Goal: Task Accomplishment & Management: Manage account settings

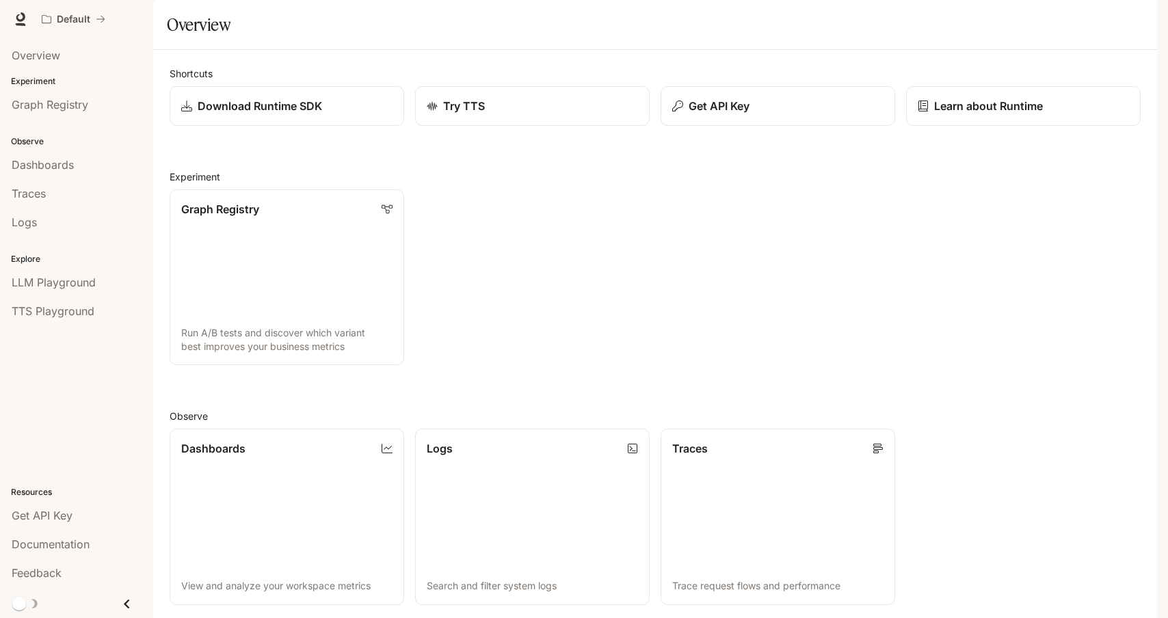
click at [1137, 17] on img "button" at bounding box center [1137, 19] width 19 height 19
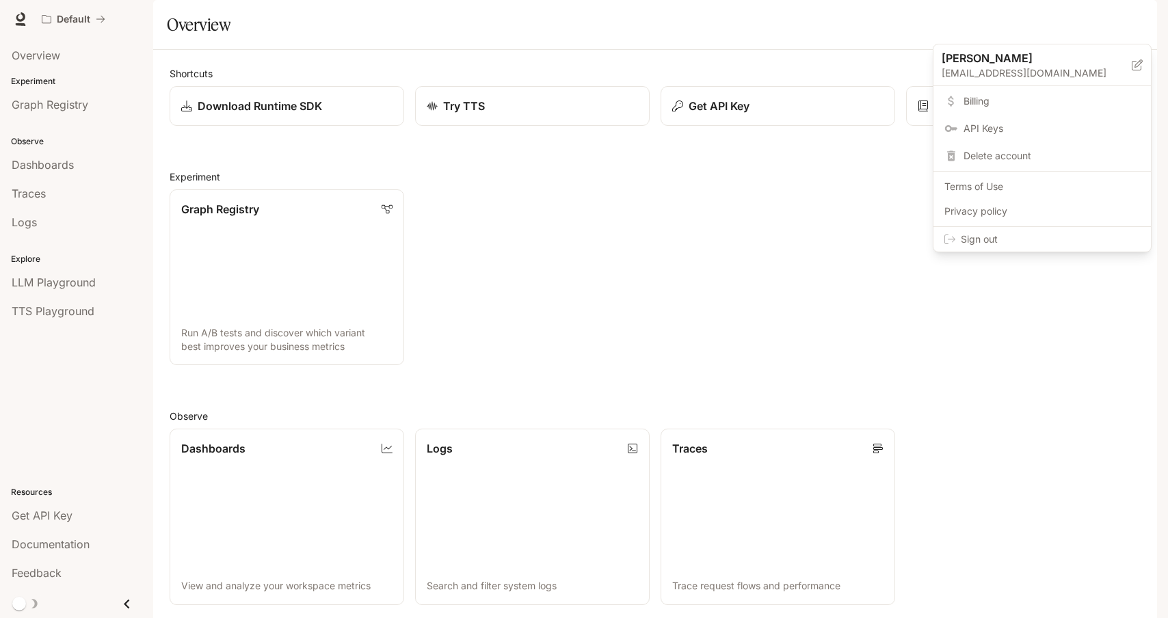
click at [972, 101] on span "Billing" at bounding box center [1052, 101] width 176 height 14
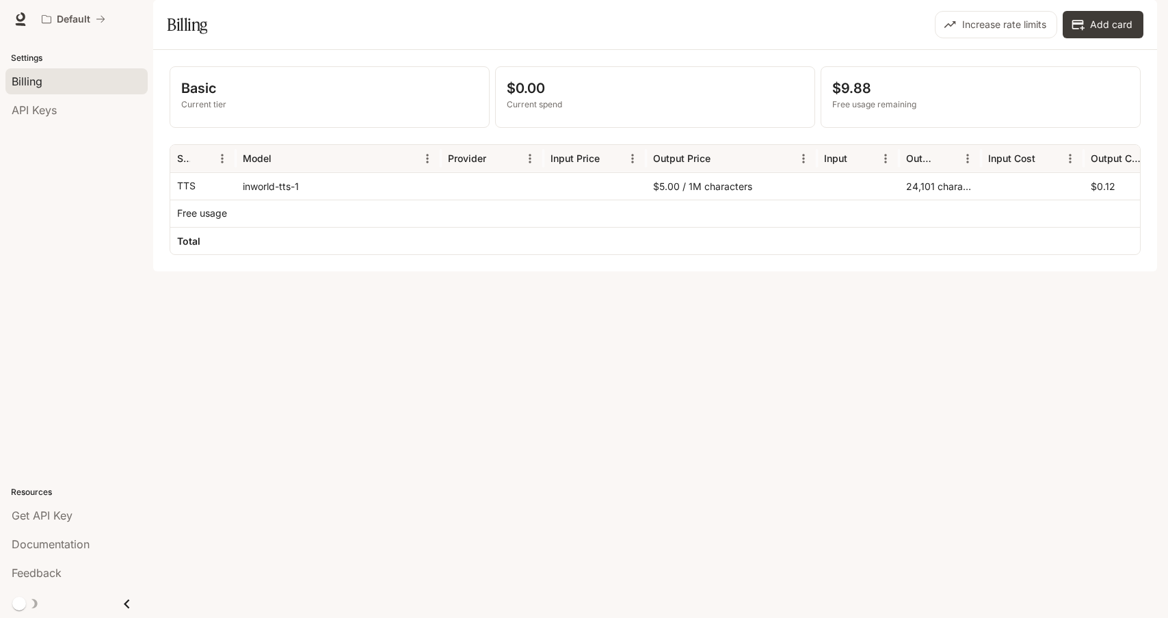
click at [594, 166] on div "Basic Current tier $0.00 Current spend $9.88 Free usage remaining Service Model…" at bounding box center [655, 160] width 971 height 189
click at [1118, 38] on button "Add card" at bounding box center [1103, 24] width 81 height 27
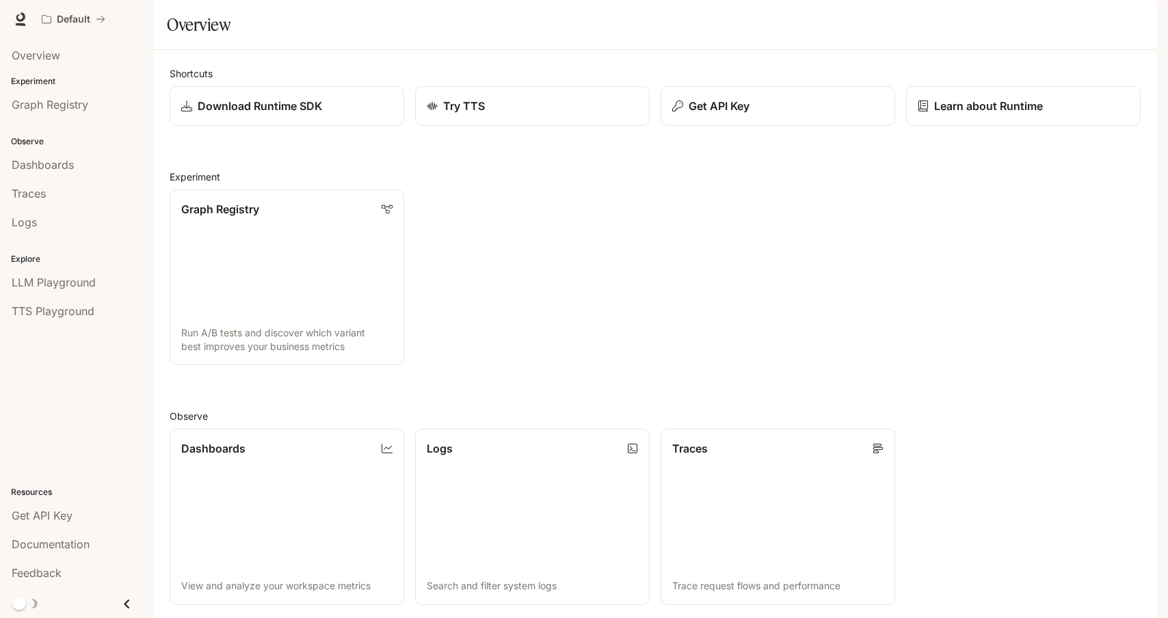
click at [657, 283] on div "Graph Registry Run A/B tests and discover which variant best improves your busi…" at bounding box center [650, 271] width 982 height 187
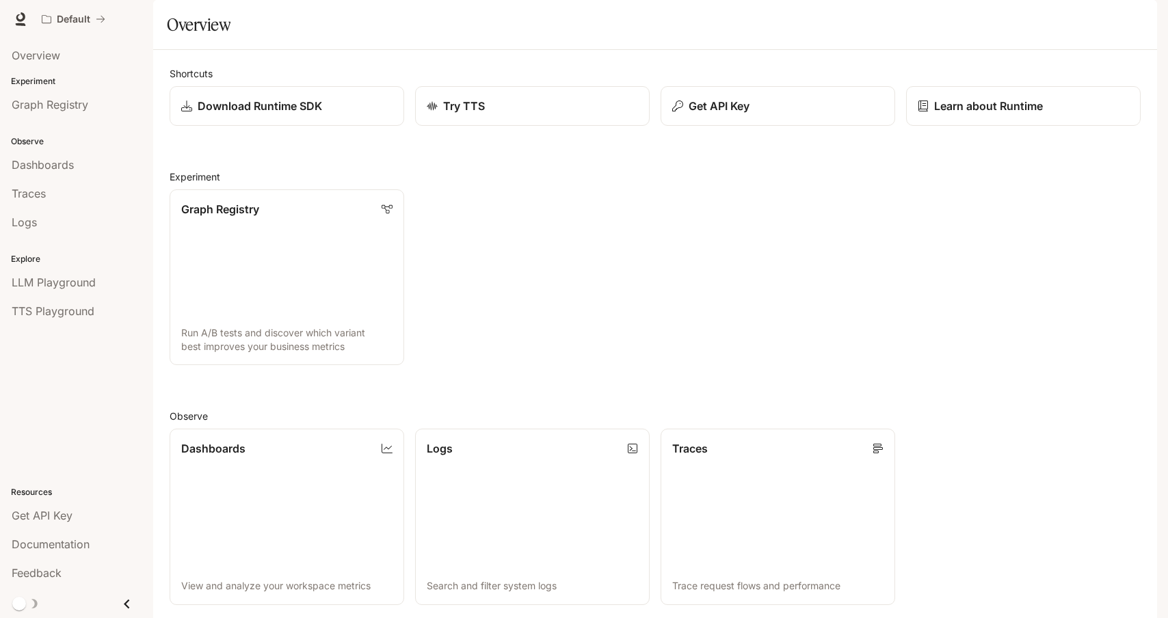
click at [657, 283] on div "Graph Registry Run A/B tests and discover which variant best improves your busi…" at bounding box center [650, 271] width 982 height 187
